Goal: Information Seeking & Learning: Learn about a topic

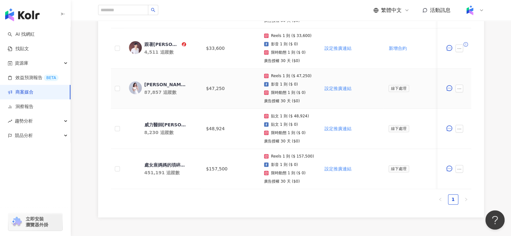
scroll to position [291, 0]
click at [163, 165] on div "處女座媽媽的瑣碎日常" at bounding box center [165, 165] width 42 height 6
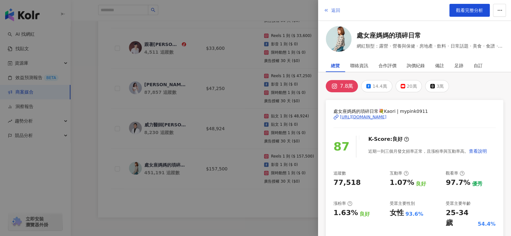
click at [328, 12] on icon "button" at bounding box center [326, 10] width 5 height 5
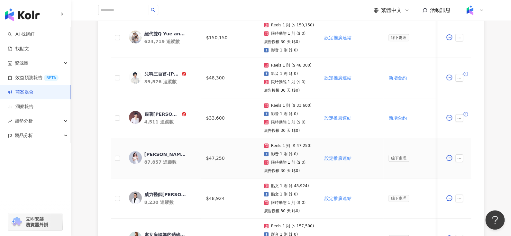
scroll to position [215, 0]
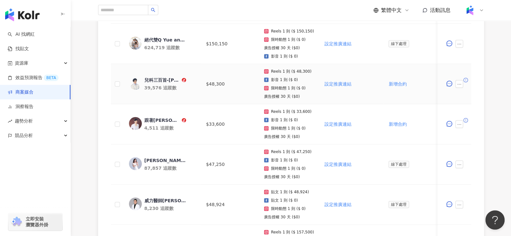
click at [157, 81] on div "兒科三百首-[PERSON_NAME]中醫師" at bounding box center [162, 80] width 36 height 6
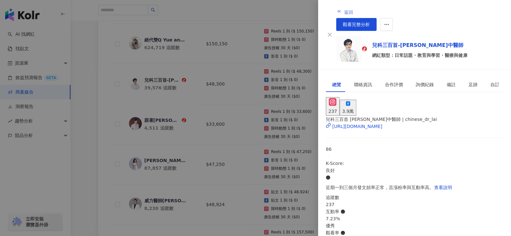
click at [336, 12] on button "返回" at bounding box center [344, 11] width 17 height 13
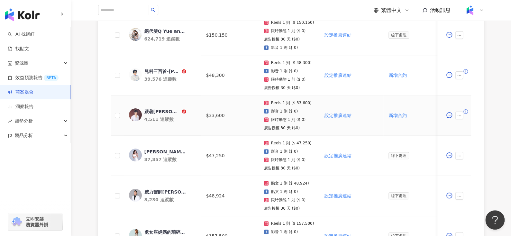
scroll to position [224, 0]
click at [149, 109] on div "跟著[PERSON_NAME]醫生愛漂亮" at bounding box center [162, 111] width 36 height 6
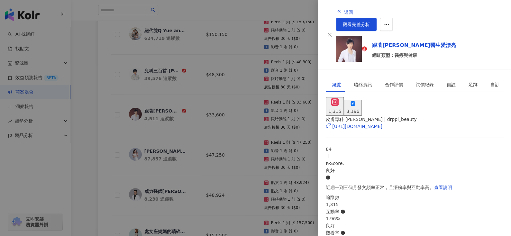
click at [336, 7] on button "返回" at bounding box center [344, 11] width 17 height 13
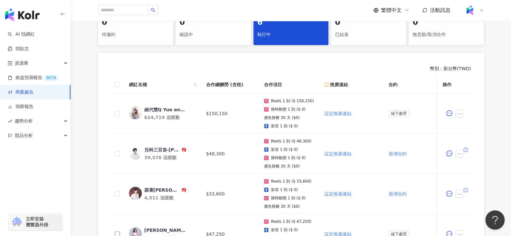
scroll to position [145, 0]
click at [156, 147] on div "兒科三百首-[PERSON_NAME]中醫師" at bounding box center [162, 150] width 36 height 6
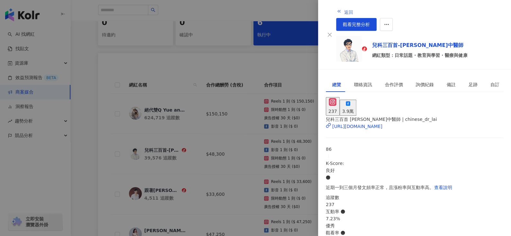
click at [344, 10] on span "返回" at bounding box center [348, 12] width 9 height 5
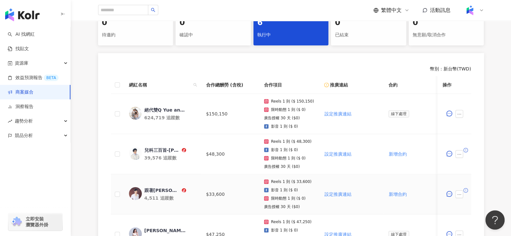
click at [161, 189] on div "跟著[PERSON_NAME]醫生愛漂亮" at bounding box center [162, 190] width 36 height 6
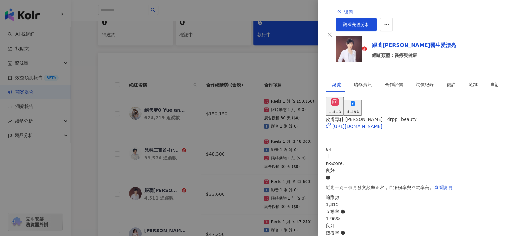
drag, startPoint x: 333, startPoint y: 4, endPoint x: 331, endPoint y: 10, distance: 6.2
click at [336, 10] on button "返回" at bounding box center [344, 11] width 17 height 13
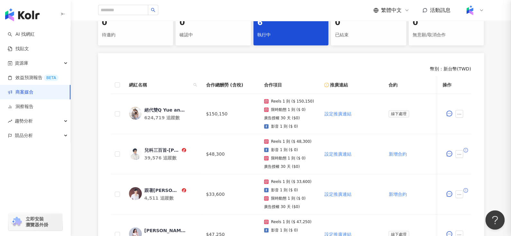
click at [331, 10] on div at bounding box center [255, 118] width 511 height 236
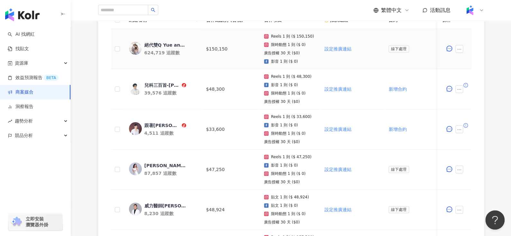
scroll to position [213, 0]
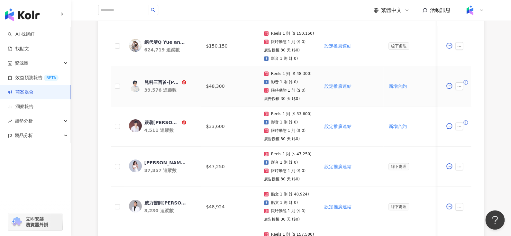
click at [160, 82] on div "兒科三百首-[PERSON_NAME]中醫師" at bounding box center [162, 82] width 36 height 6
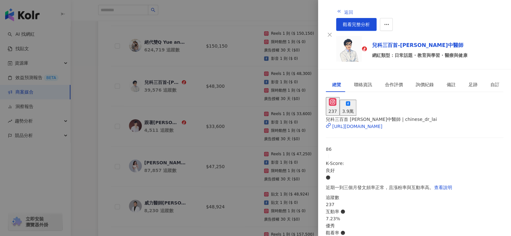
click at [344, 10] on span "返回" at bounding box center [348, 12] width 9 height 5
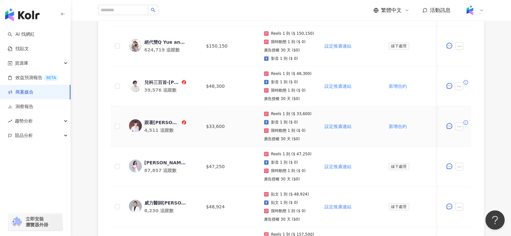
click at [162, 123] on div "跟著[PERSON_NAME]醫生愛漂亮" at bounding box center [162, 122] width 36 height 6
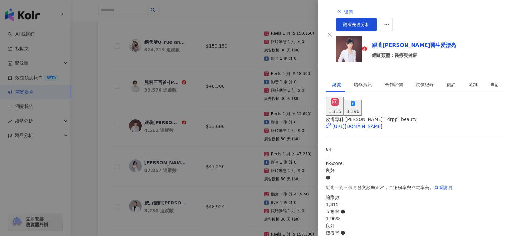
click at [336, 10] on button "返回" at bounding box center [344, 11] width 17 height 13
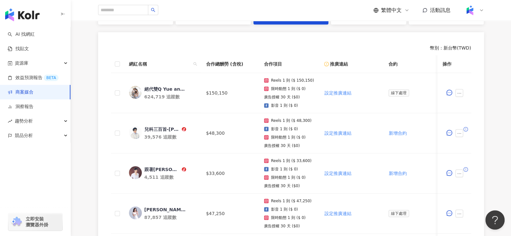
scroll to position [171, 0]
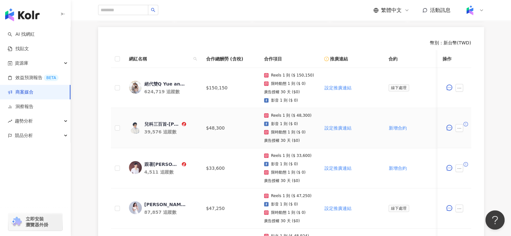
click at [158, 125] on div "兒科三百首-[PERSON_NAME]中醫師" at bounding box center [162, 124] width 36 height 6
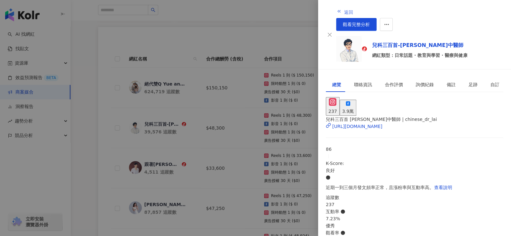
click at [336, 6] on button "返回" at bounding box center [344, 11] width 17 height 13
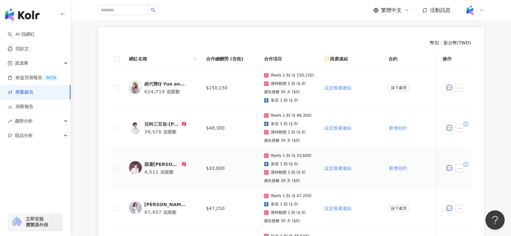
click at [157, 166] on div "跟著[PERSON_NAME]醫生愛漂亮" at bounding box center [162, 164] width 36 height 6
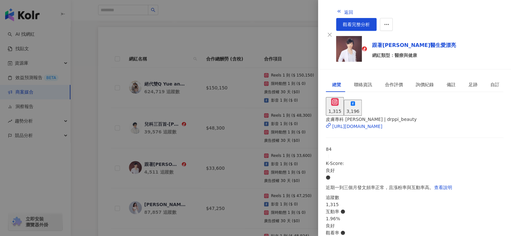
click at [362, 100] on button "3,196" at bounding box center [353, 108] width 18 height 16
click at [336, 8] on button "返回" at bounding box center [344, 11] width 17 height 13
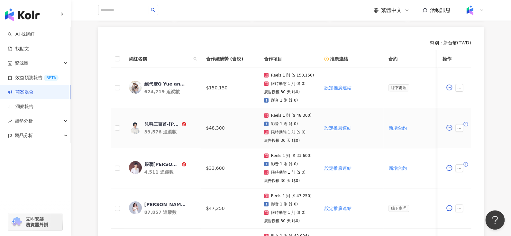
click at [153, 122] on div "兒科三百首-[PERSON_NAME]中醫師" at bounding box center [162, 124] width 36 height 6
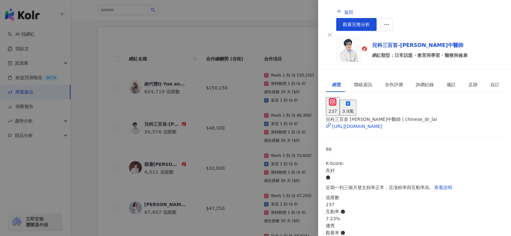
click at [354, 108] on div "3.9萬" at bounding box center [348, 111] width 12 height 7
